Goal: Information Seeking & Learning: Understand process/instructions

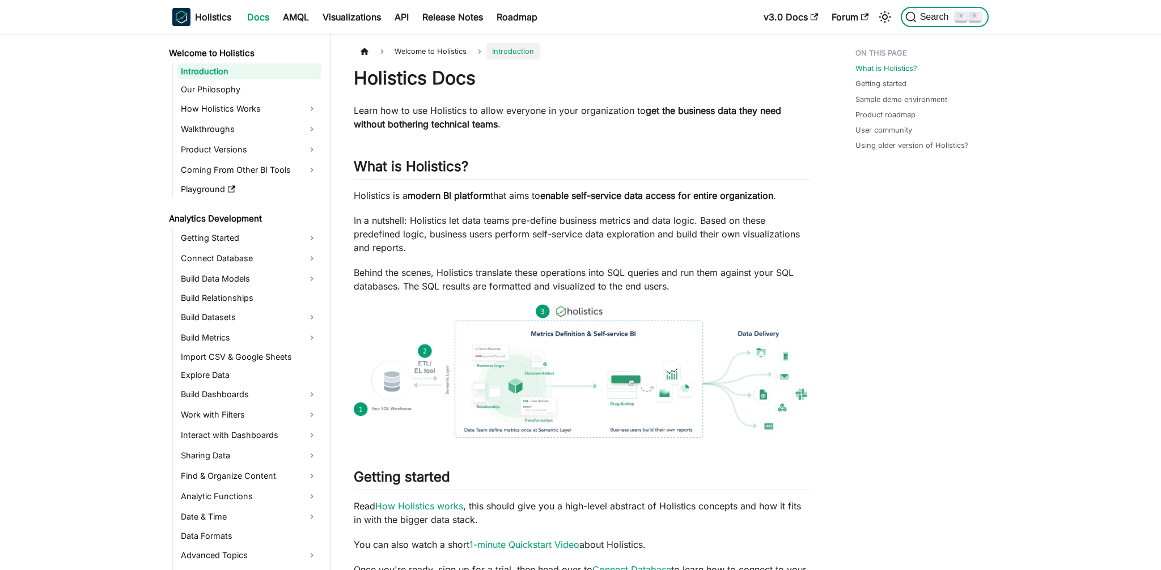
click at [913, 16] on icon "Search (Command+K)" at bounding box center [910, 16] width 11 height 11
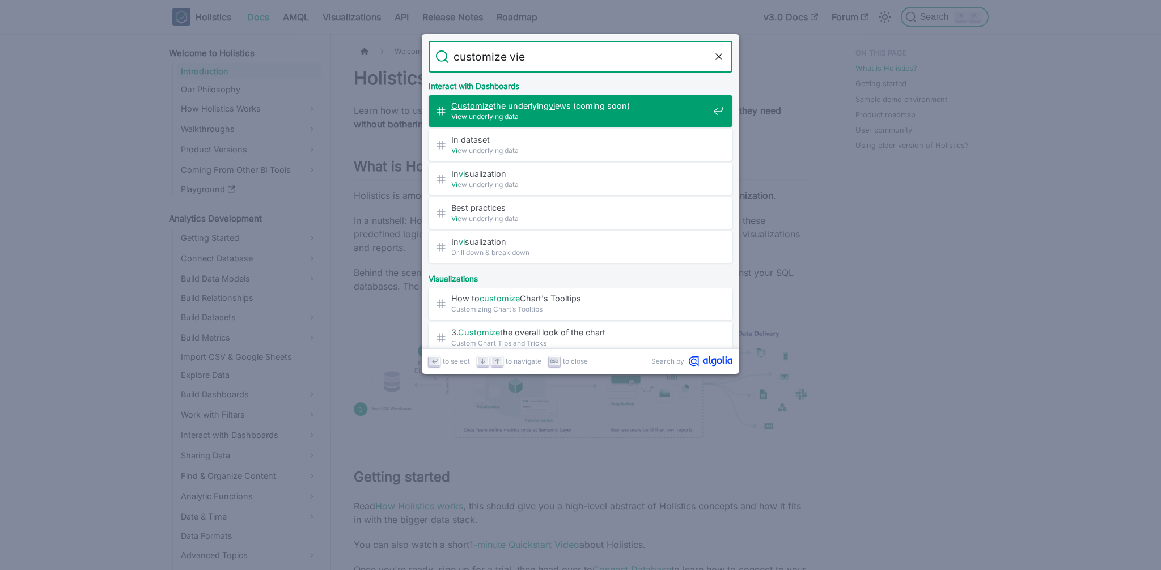
type input "customize view"
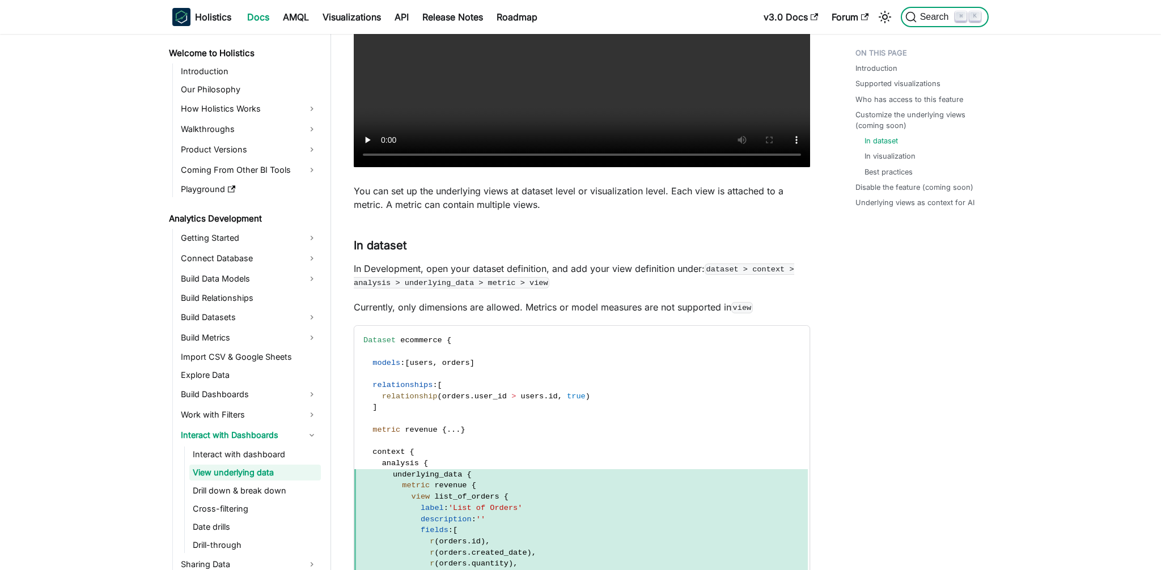
scroll to position [1496, 0]
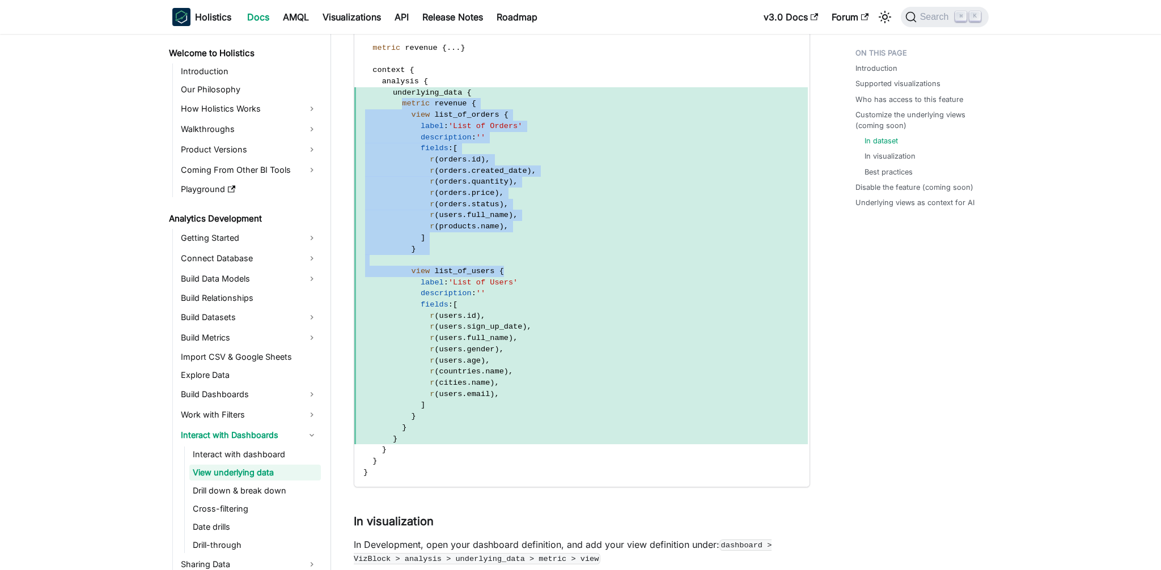
drag, startPoint x: 404, startPoint y: 105, endPoint x: 538, endPoint y: 273, distance: 215.4
click at [538, 273] on code "Dataset ecommerce { models : [ users , orders ] relationships : [ relationship …" at bounding box center [580, 215] width 453 height 543
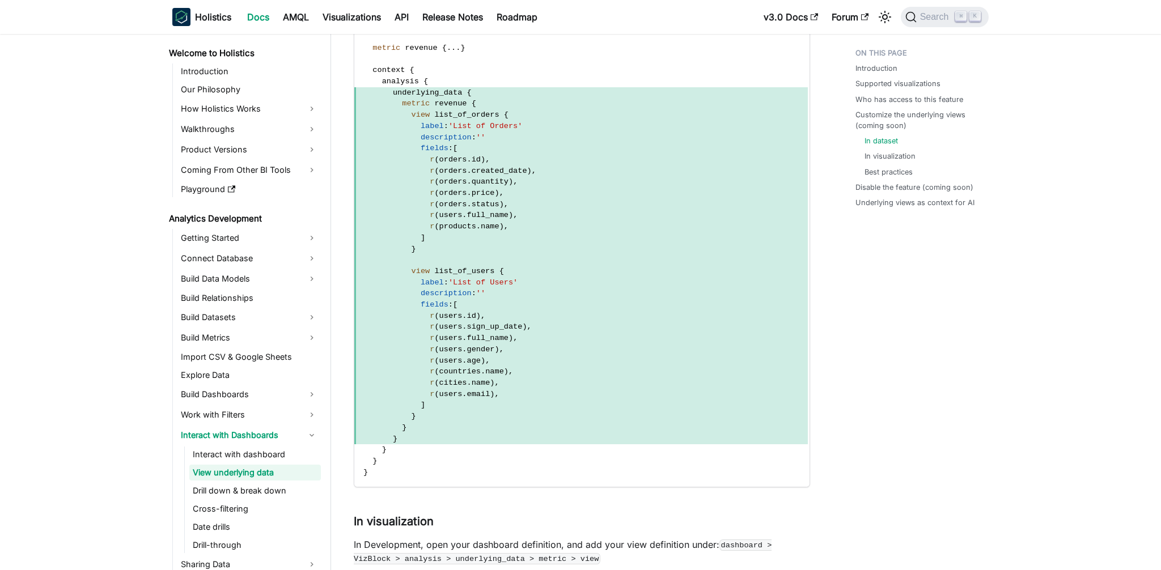
click at [588, 430] on span "}" at bounding box center [580, 427] width 453 height 11
